Goal: Information Seeking & Learning: Learn about a topic

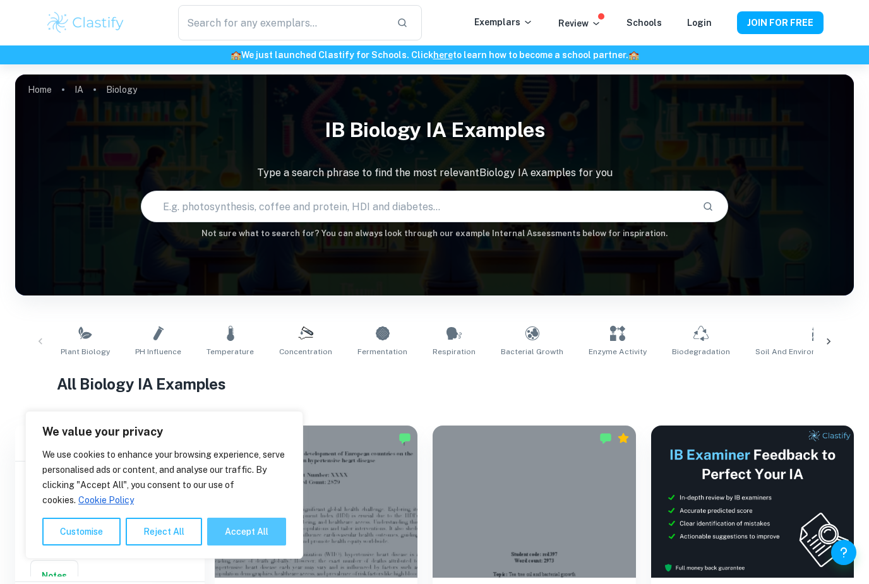
click at [257, 538] on button "Accept All" at bounding box center [246, 532] width 79 height 28
checkbox input "true"
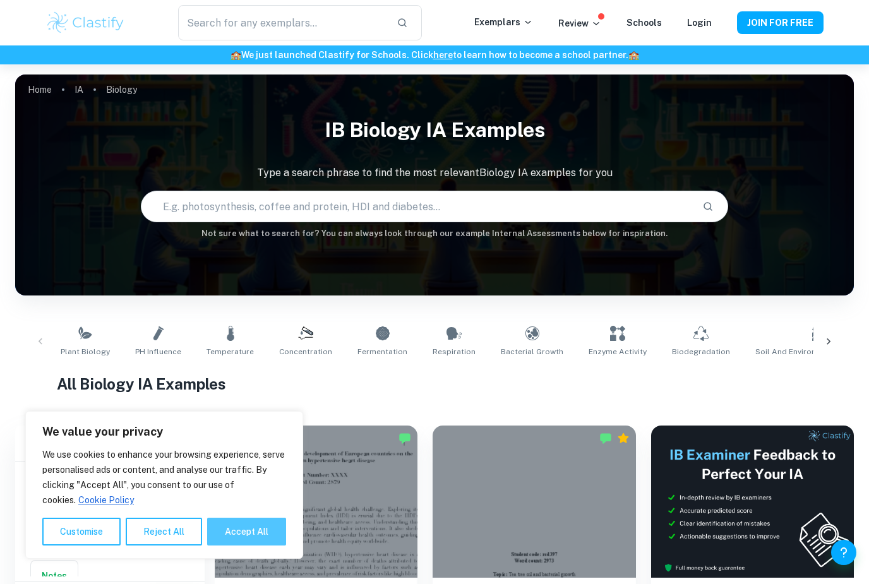
checkbox input "true"
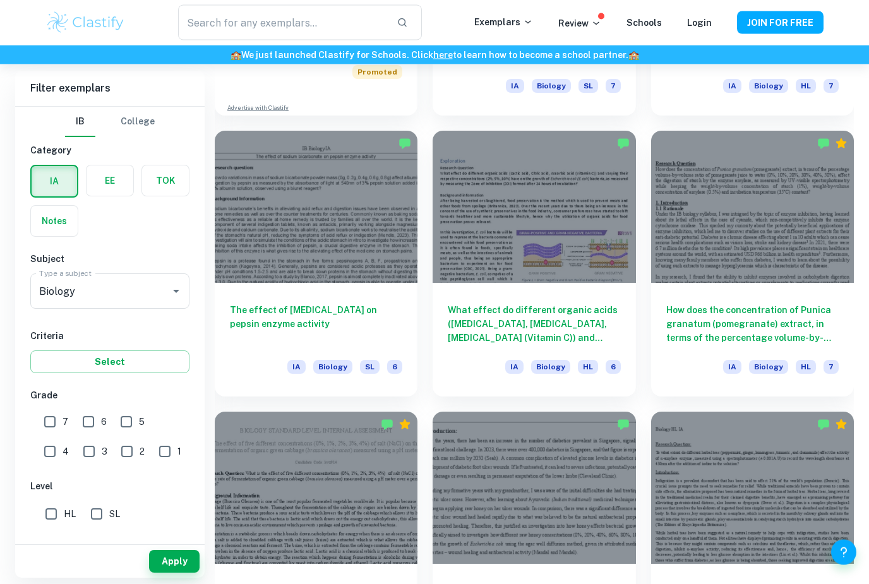
scroll to position [1141, 0]
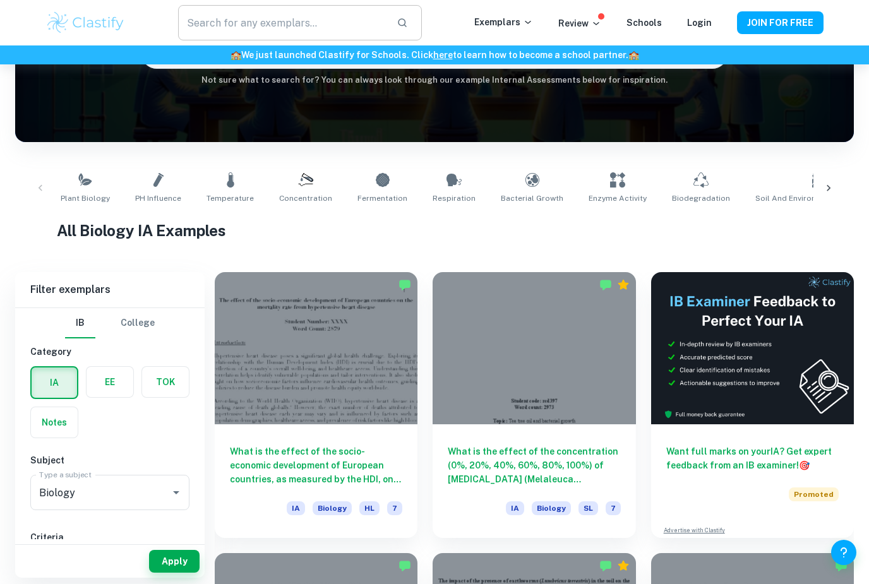
click at [373, 18] on input "text" at bounding box center [282, 22] width 208 height 35
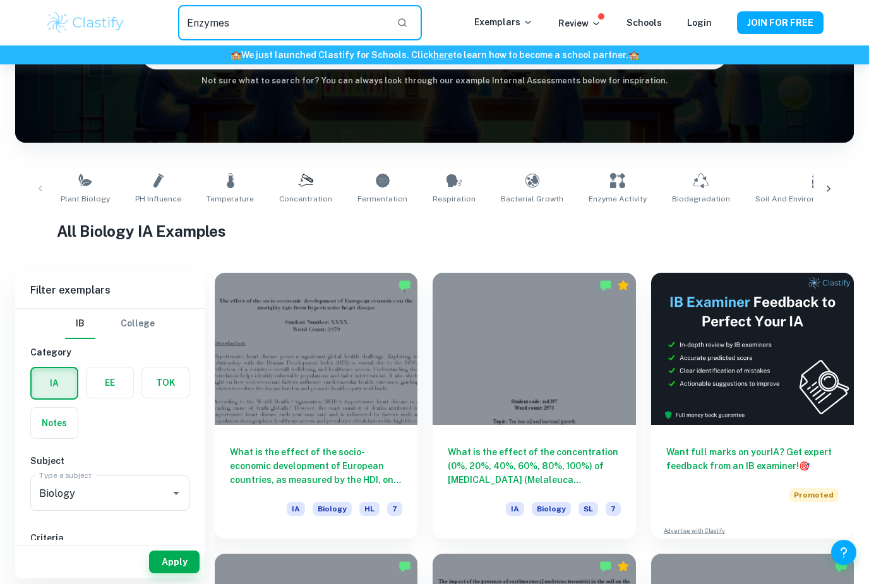
type input "Enzymes"
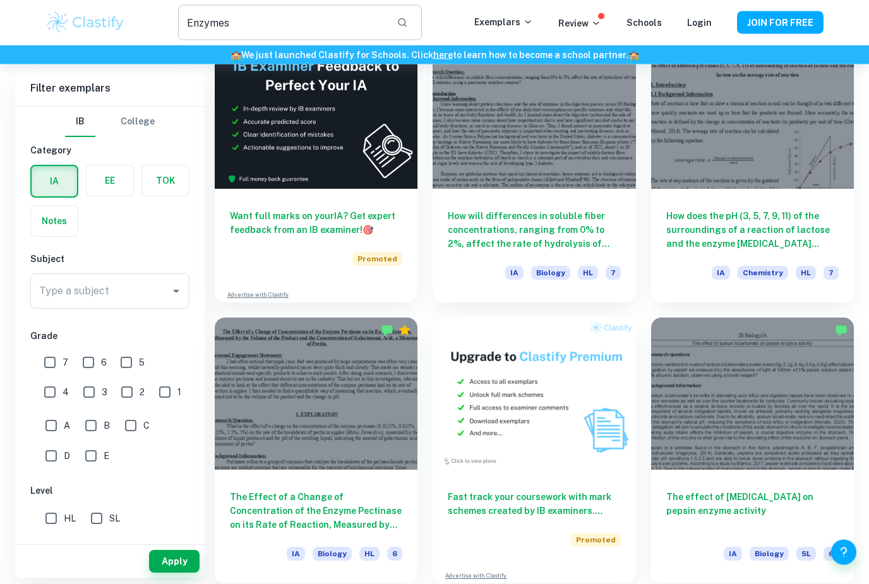
scroll to position [1811, 0]
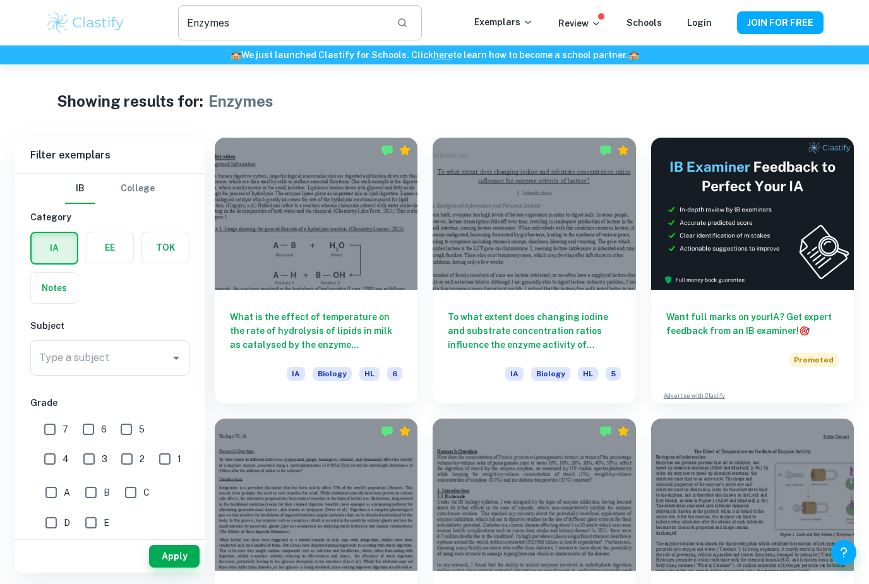
click at [344, 26] on input "Enzymes" at bounding box center [282, 22] width 208 height 35
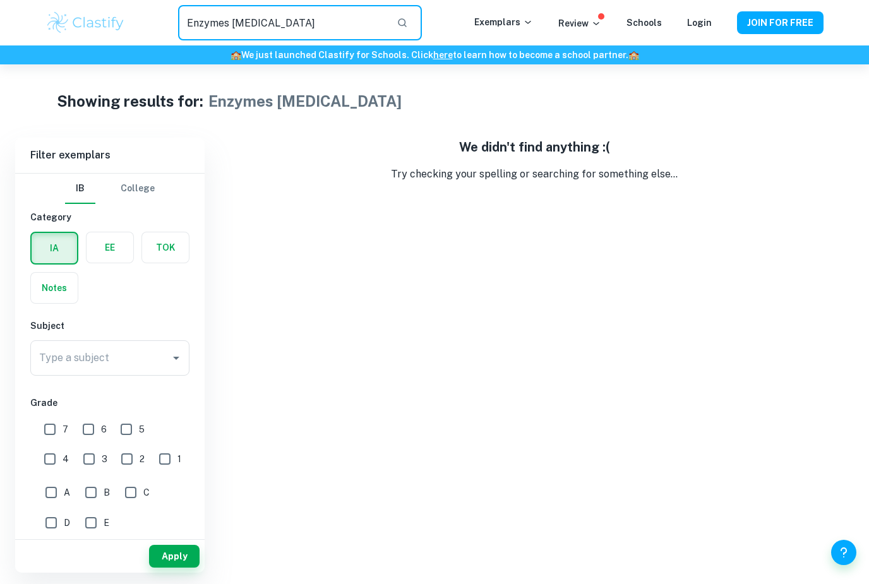
click at [307, 27] on input "Enzymes [MEDICAL_DATA]" at bounding box center [282, 22] width 208 height 35
type input "Enzyme"
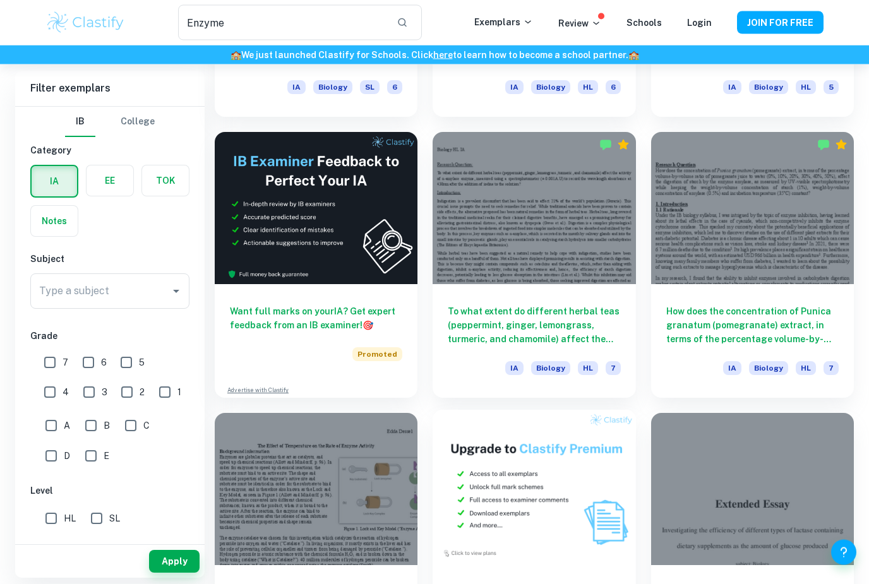
scroll to position [1797, 0]
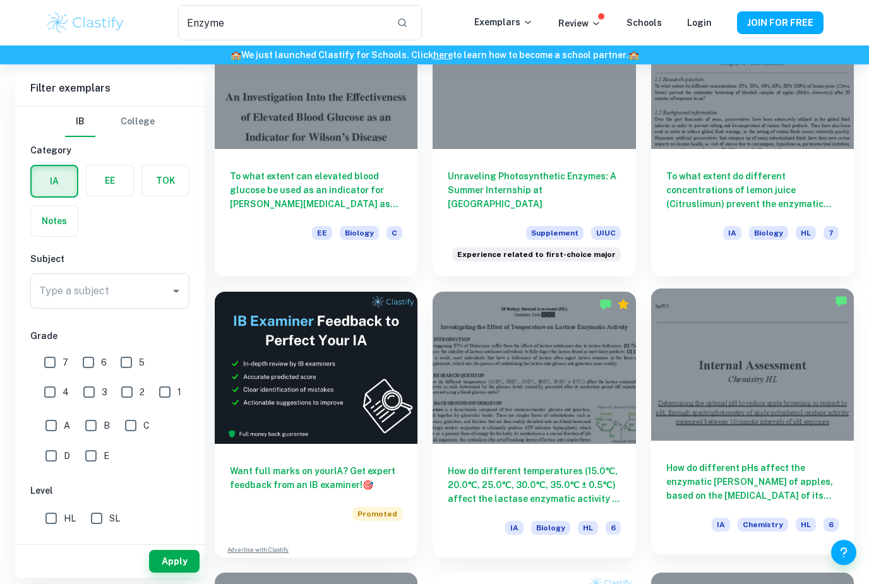
scroll to position [1568, 0]
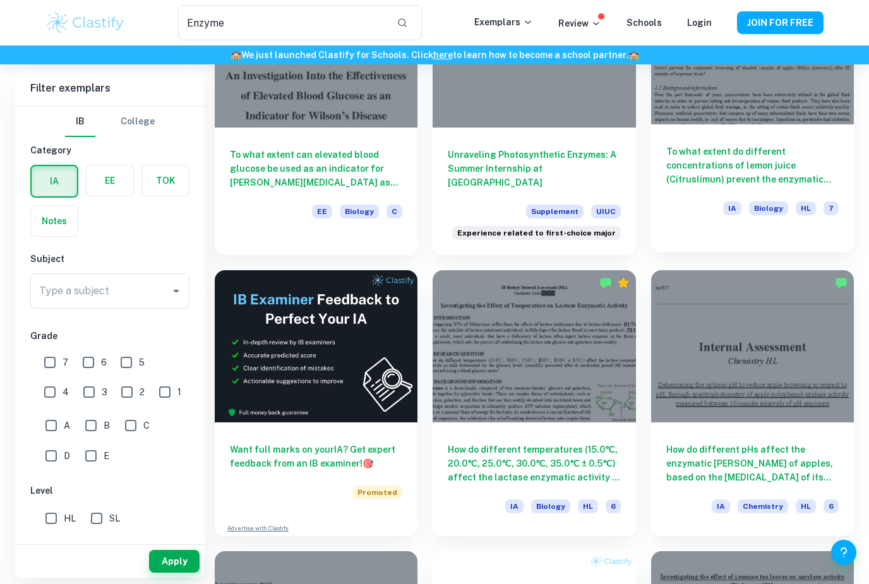
click at [727, 165] on h6 "To what extent do different concentrations of lemon juice (Citruslimun) prevent…" at bounding box center [752, 166] width 172 height 42
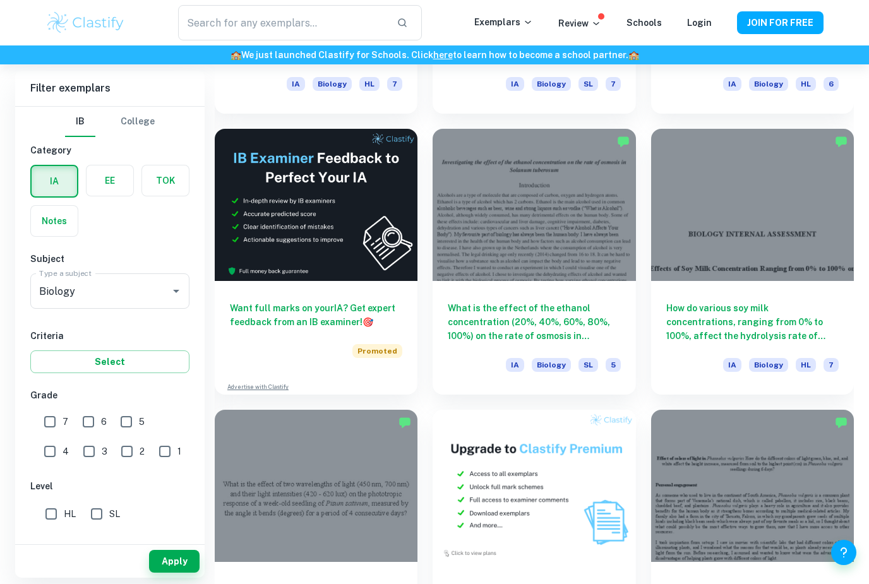
scroll to position [1981, 0]
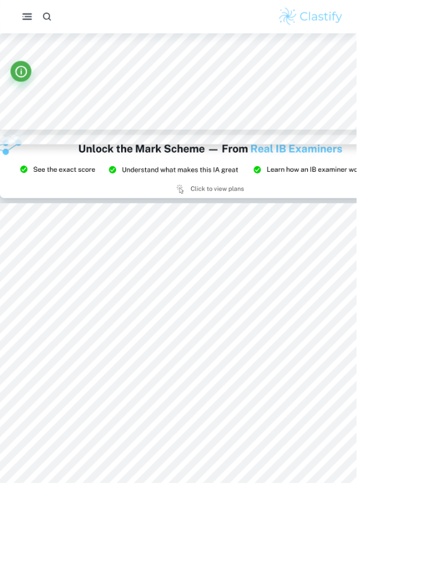
scroll to position [5850, 0]
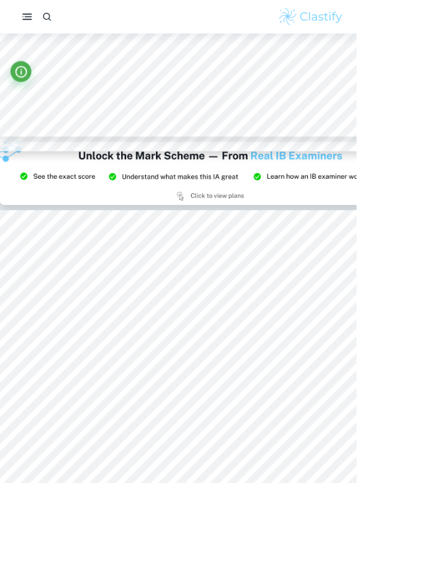
click at [369, 0] on div at bounding box center [215, 20] width 431 height 40
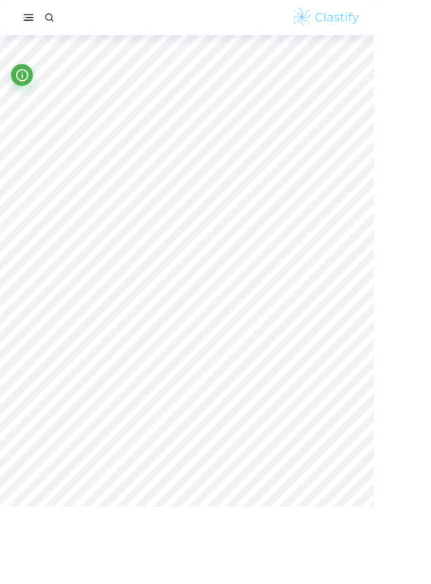
scroll to position [6136, 39]
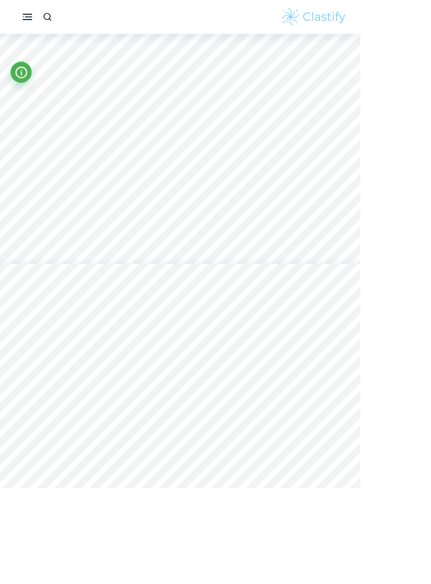
type input "7"
